Goal: Browse casually: Explore the website without a specific task or goal

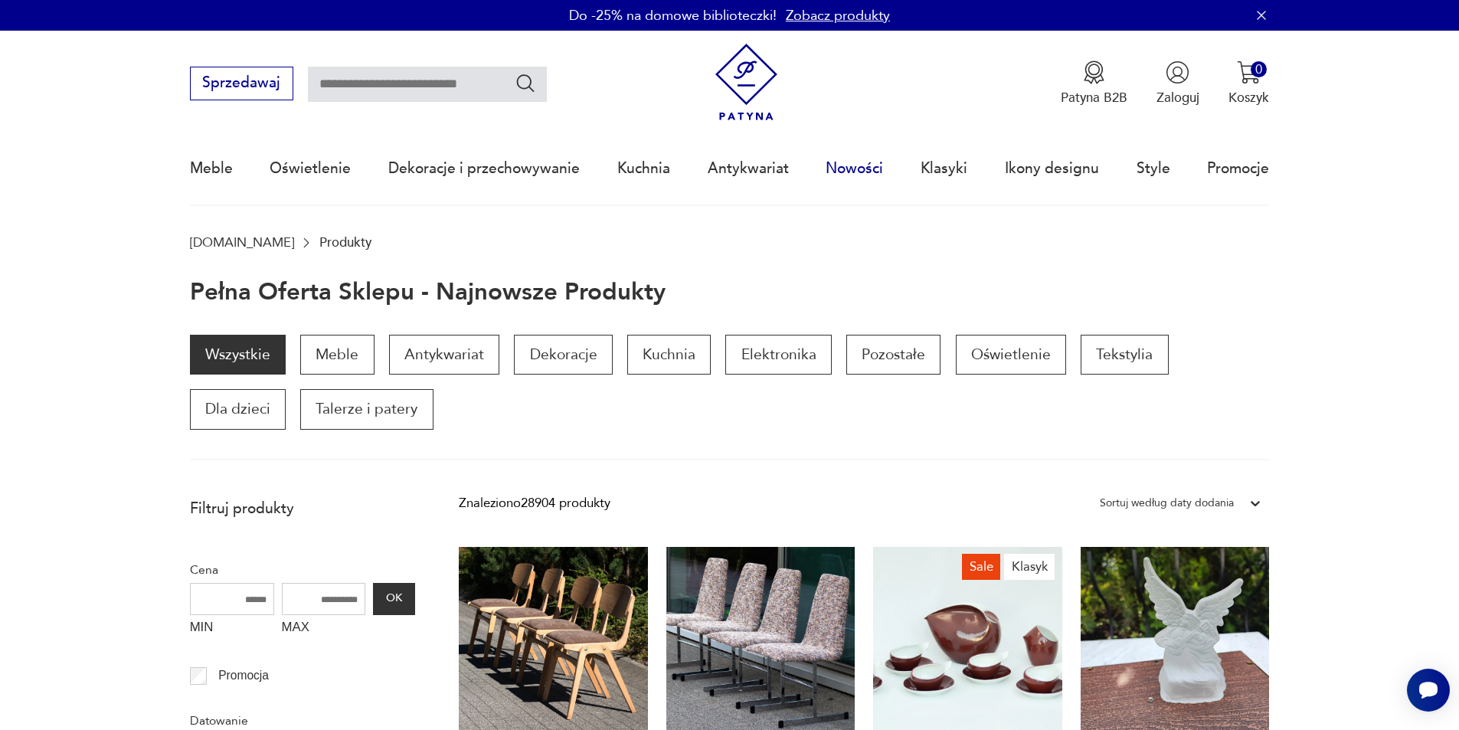
click at [868, 168] on link "Nowości" at bounding box center [854, 168] width 57 height 70
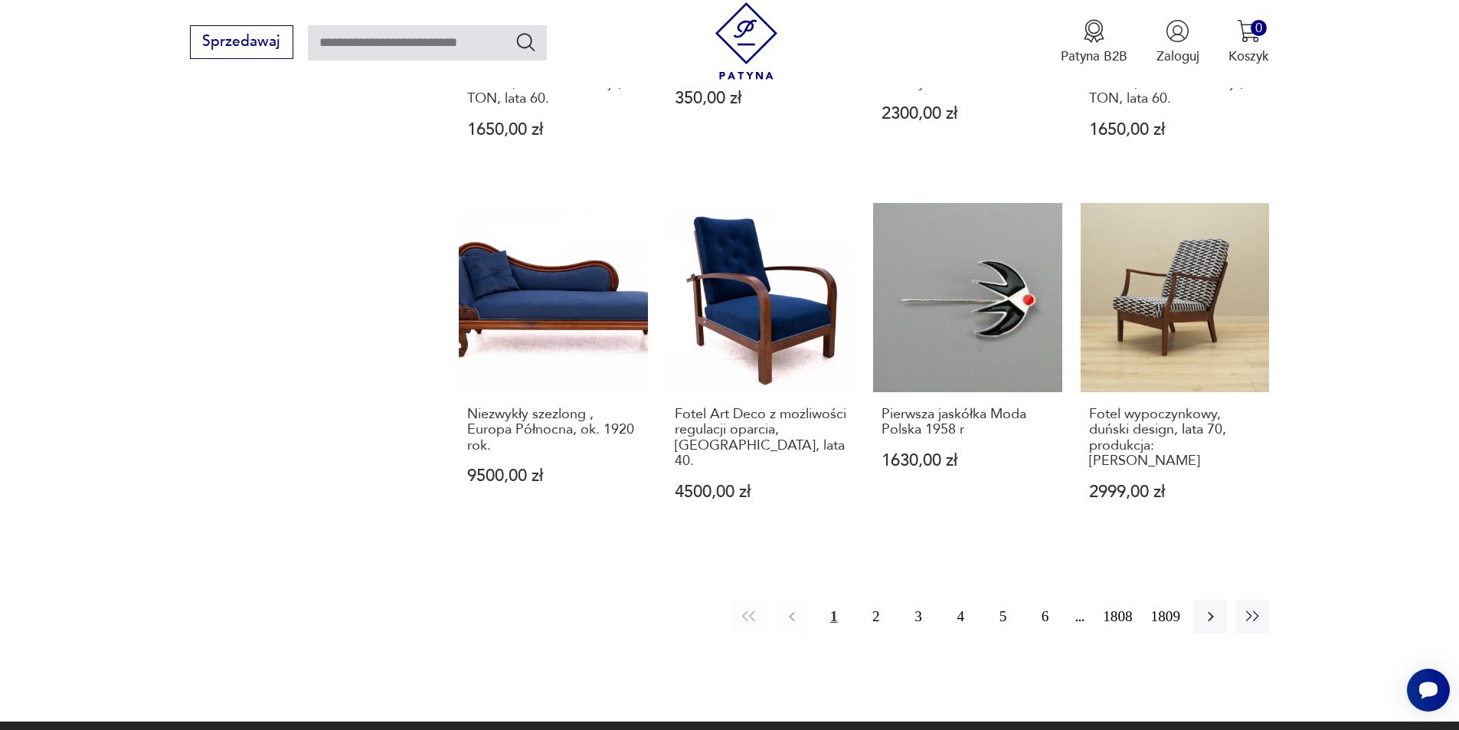
scroll to position [1404, 0]
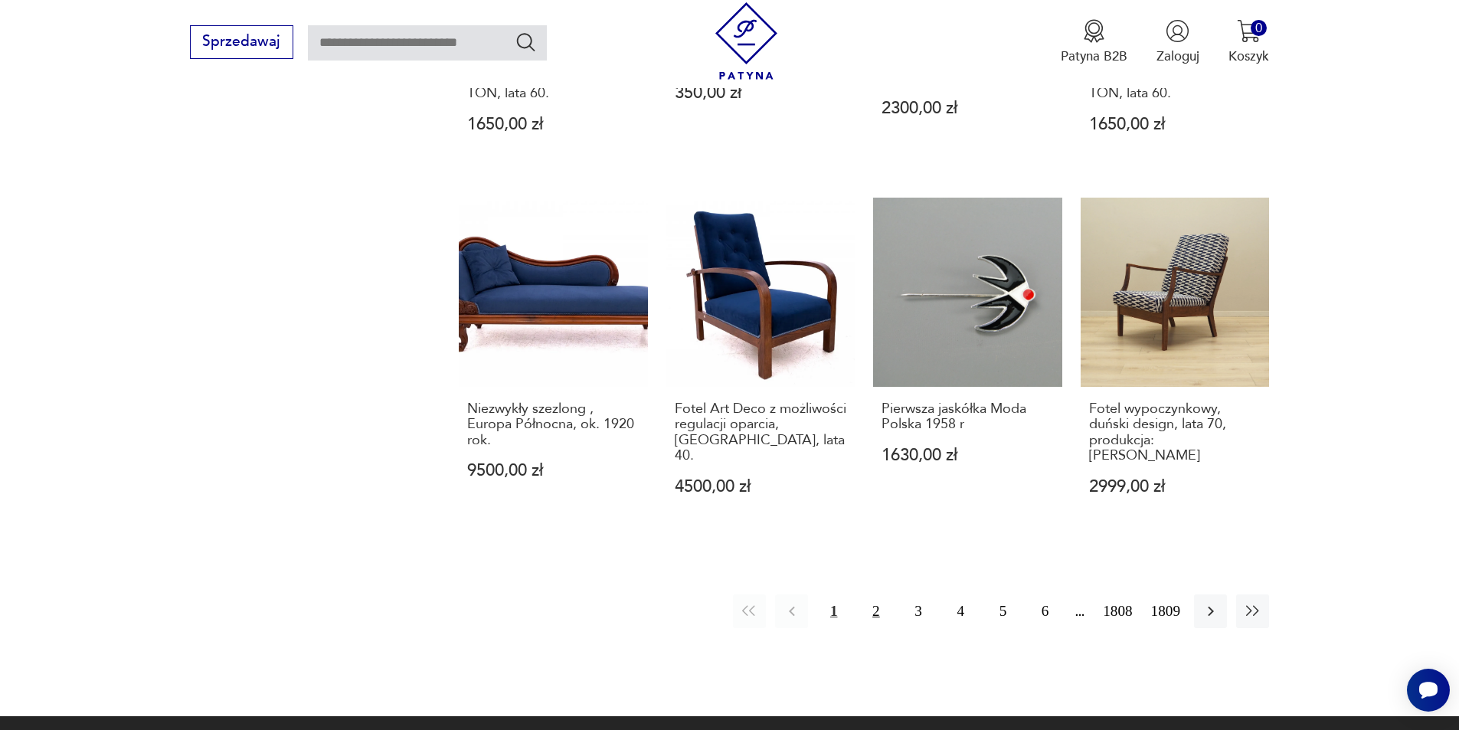
click at [873, 594] on button "2" at bounding box center [875, 610] width 33 height 33
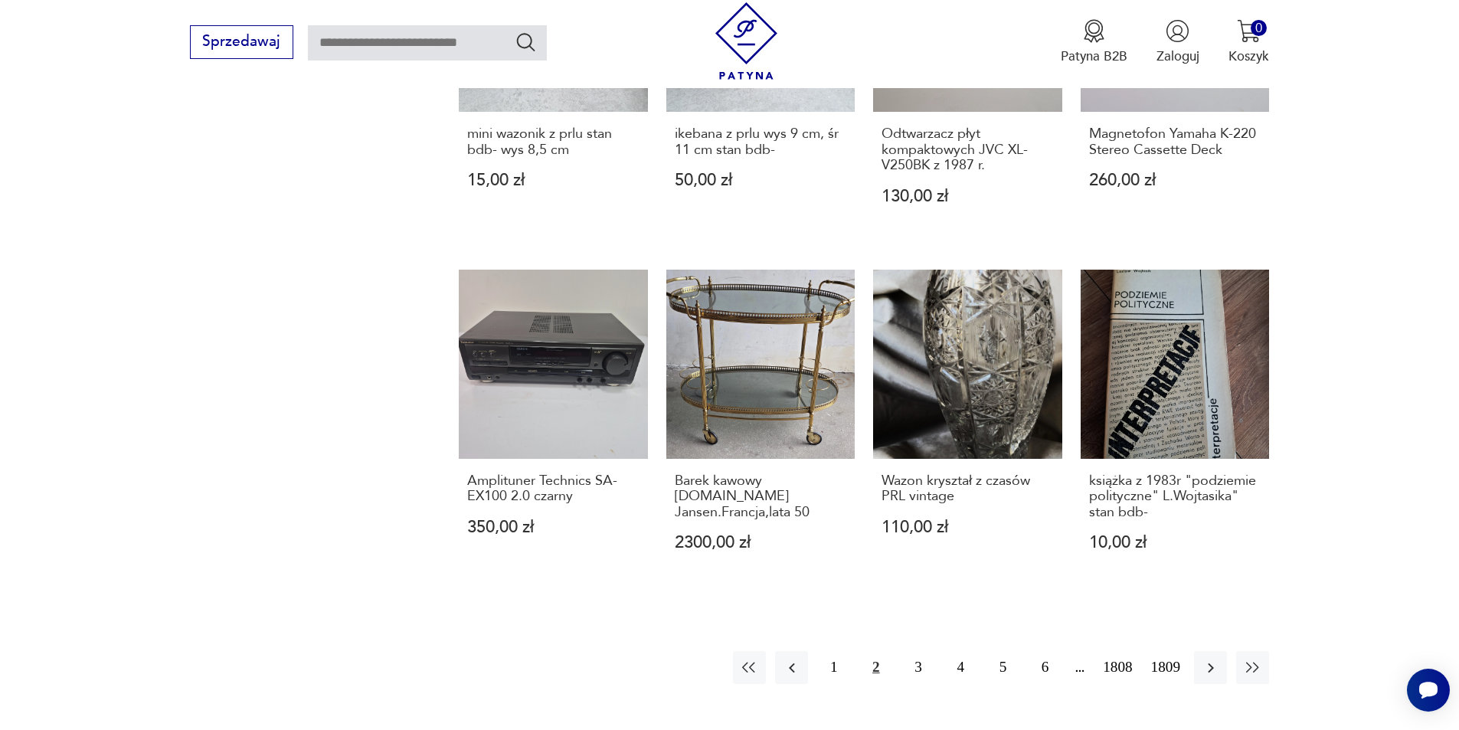
scroll to position [1372, 0]
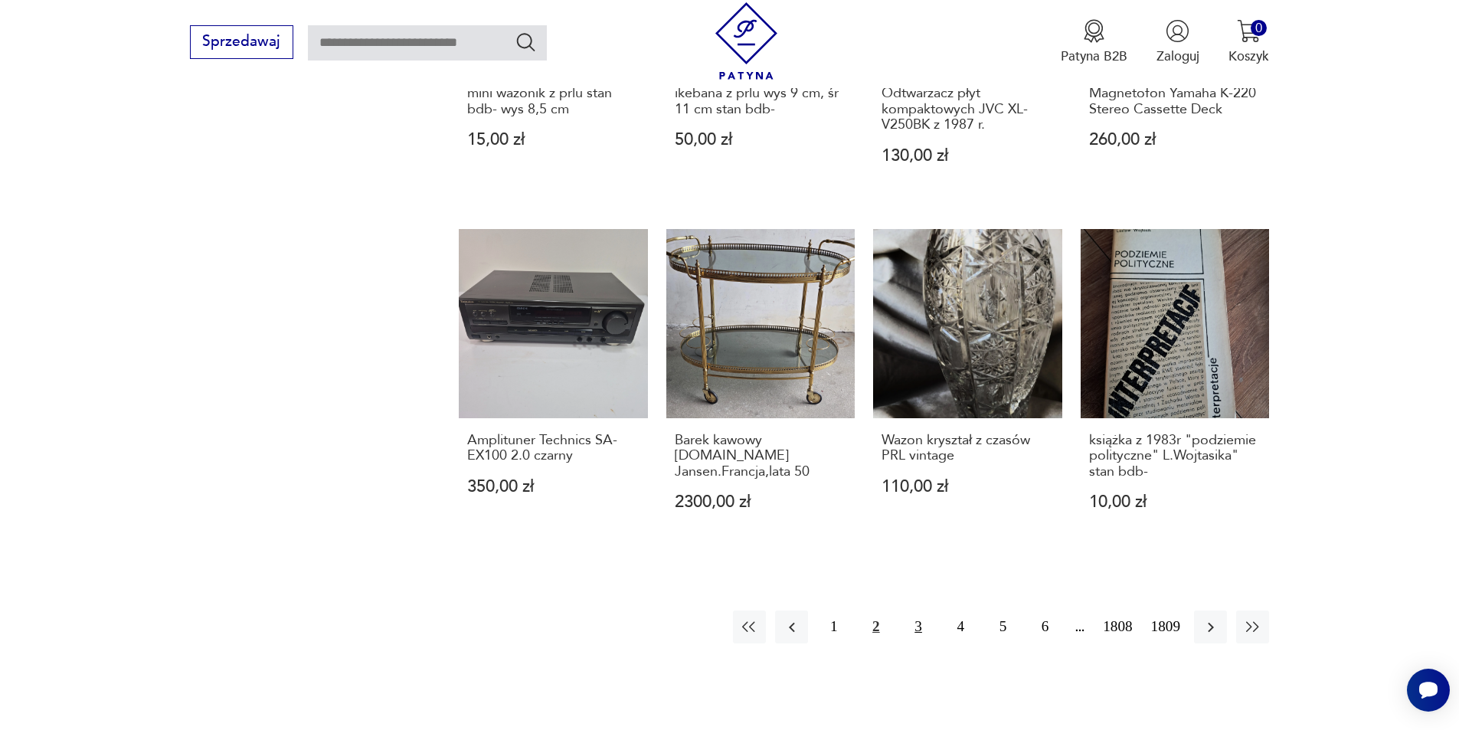
click at [919, 632] on button "3" at bounding box center [917, 626] width 33 height 33
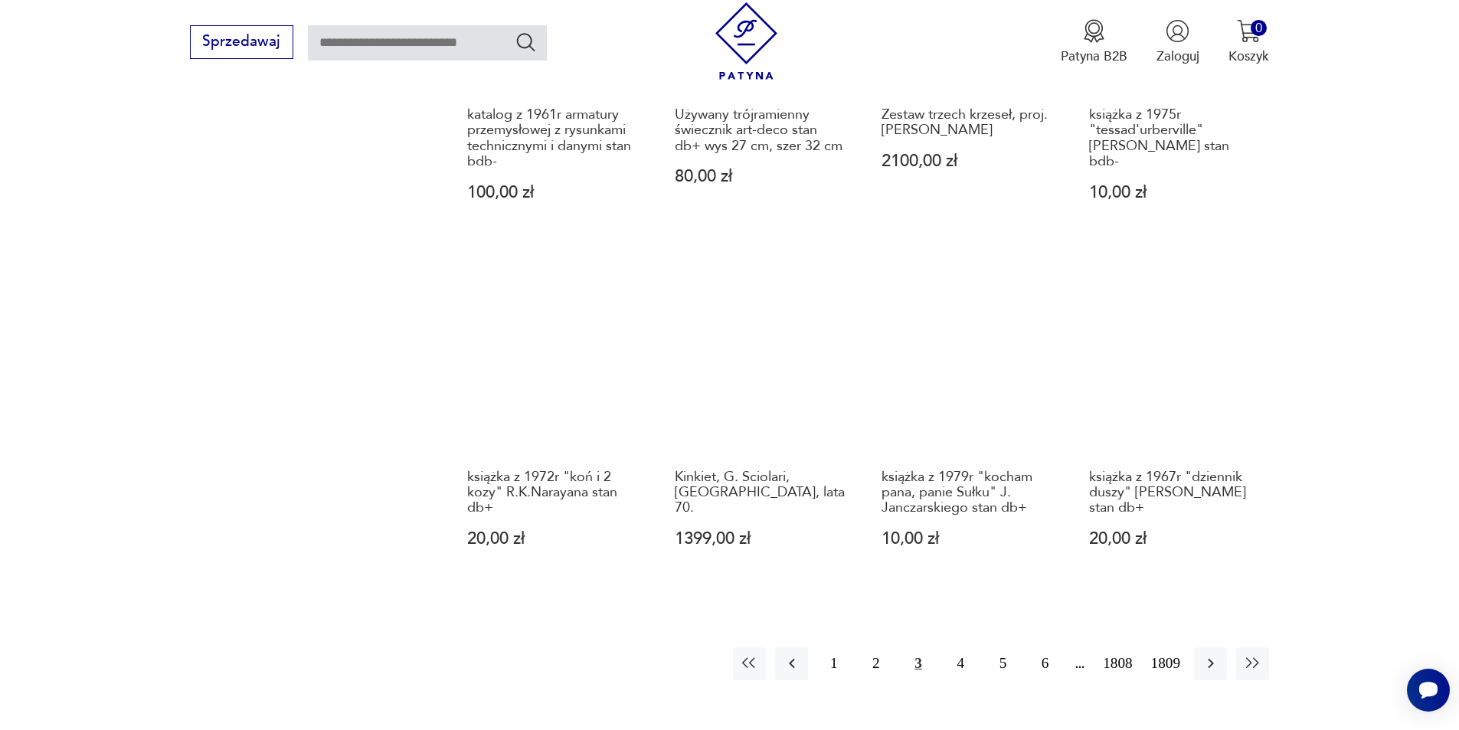
scroll to position [1373, 0]
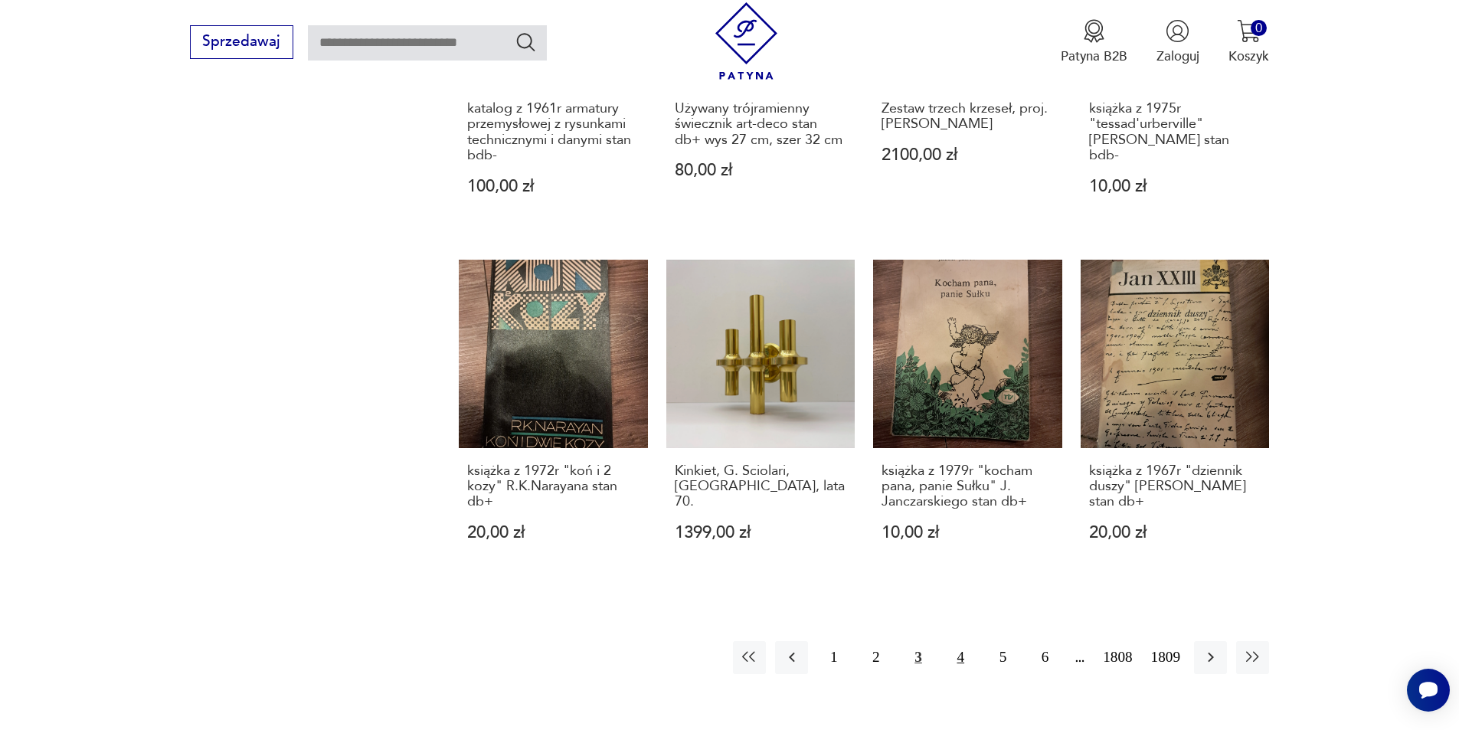
click at [962, 645] on button "4" at bounding box center [960, 657] width 33 height 33
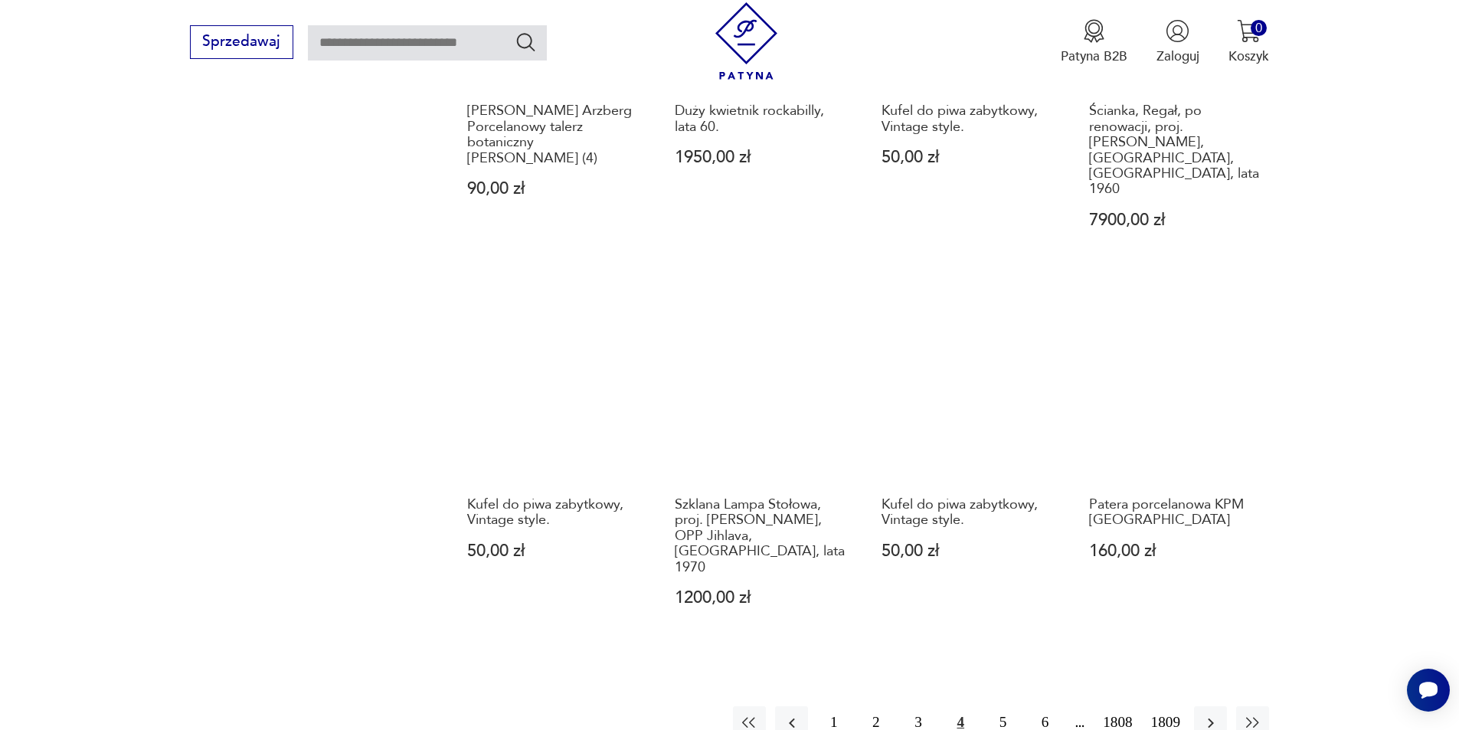
scroll to position [1383, 0]
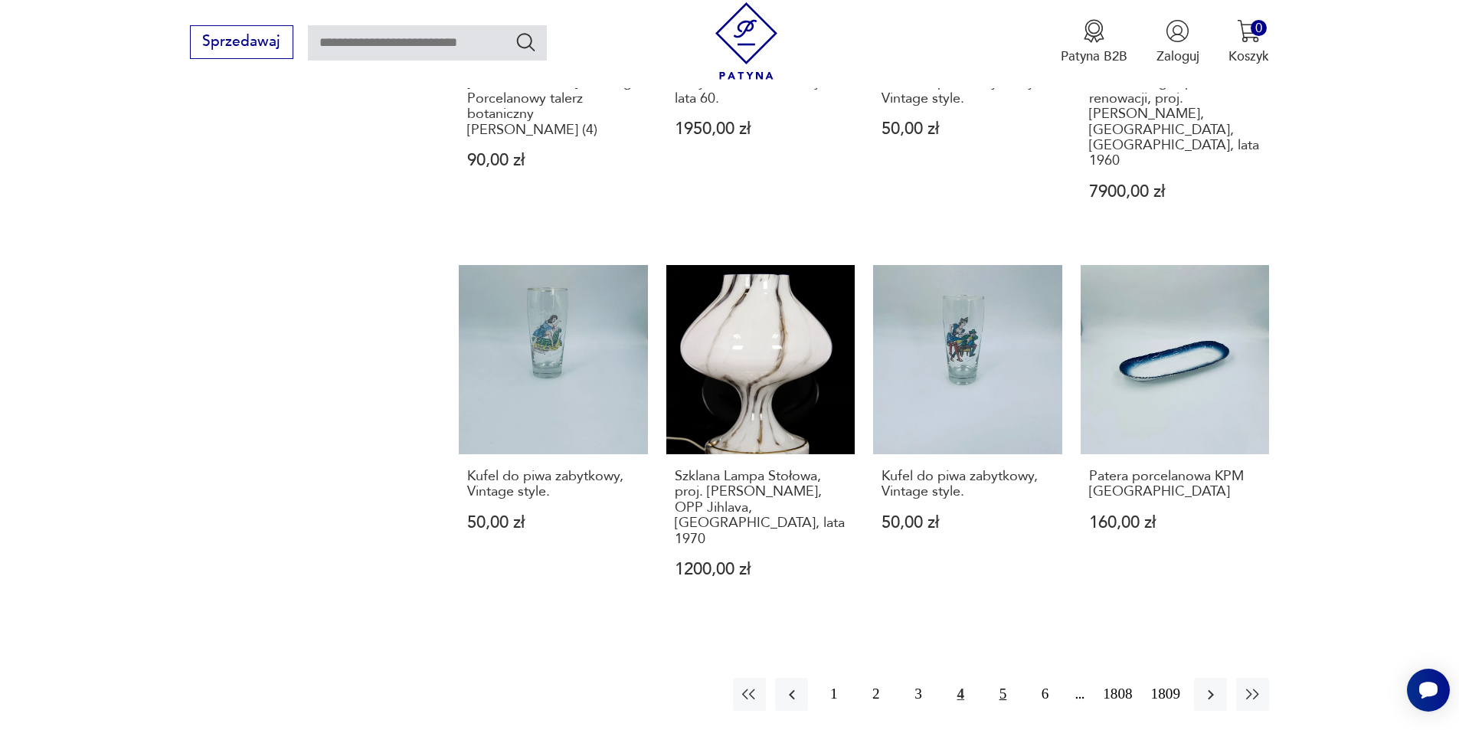
click at [1009, 678] on button "5" at bounding box center [1002, 694] width 33 height 33
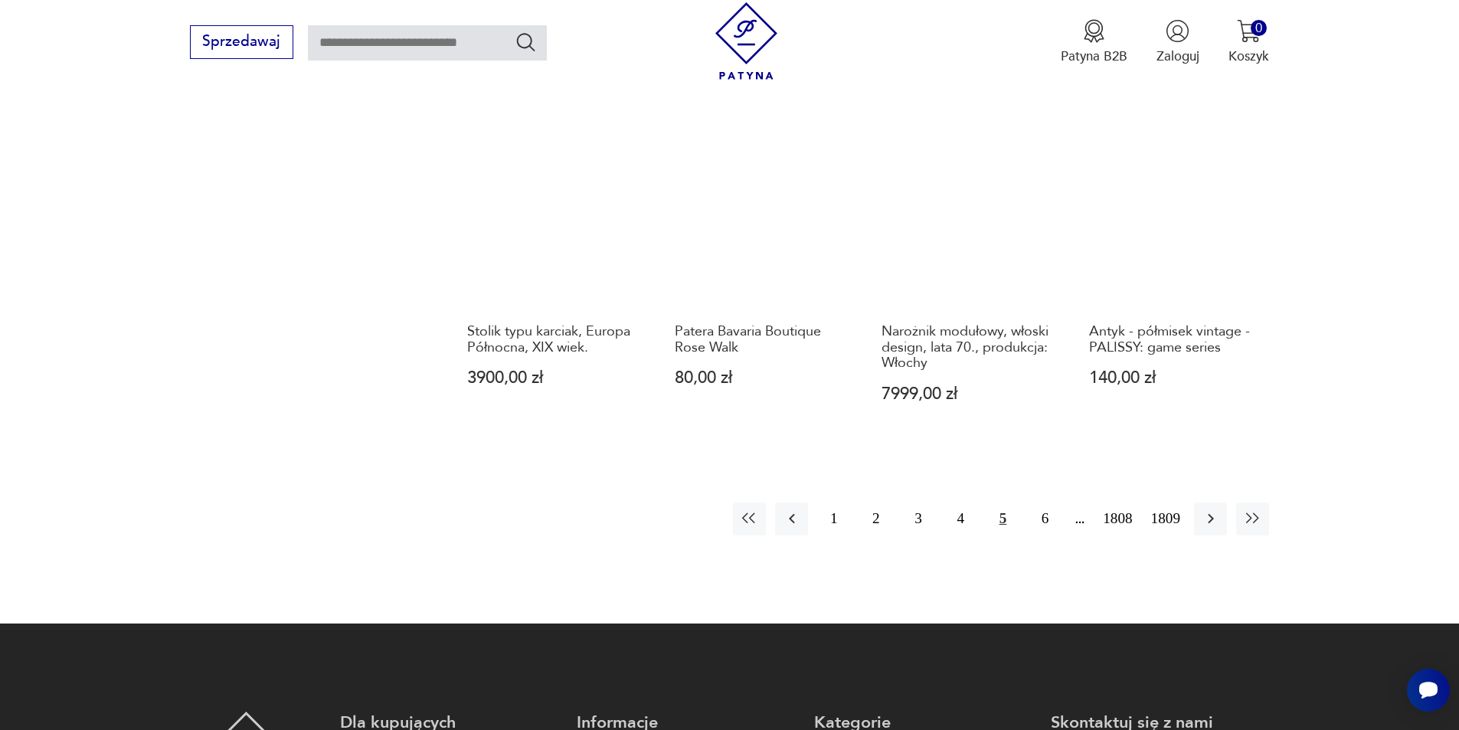
scroll to position [1496, 0]
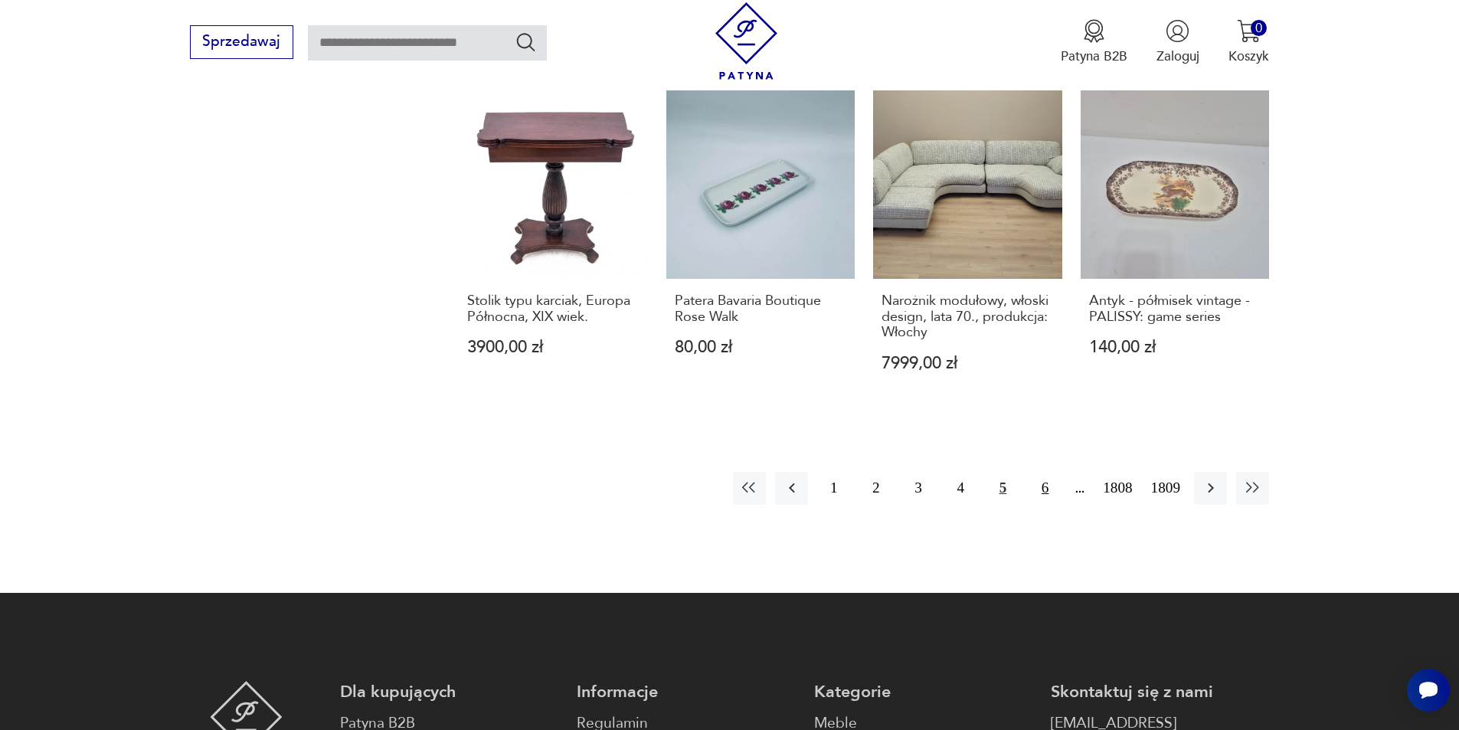
click at [1042, 472] on button "6" at bounding box center [1044, 488] width 33 height 33
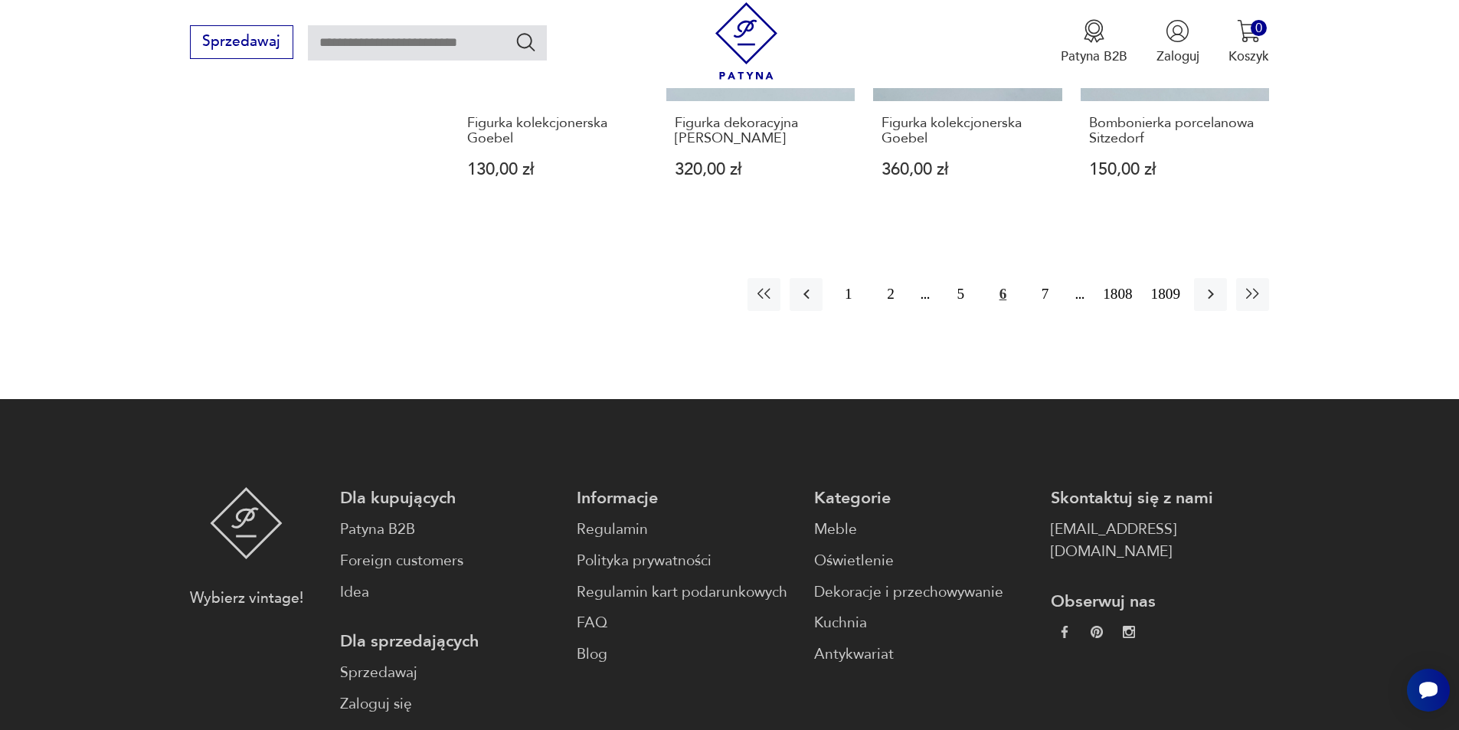
scroll to position [1720, 0]
